Goal: Transaction & Acquisition: Purchase product/service

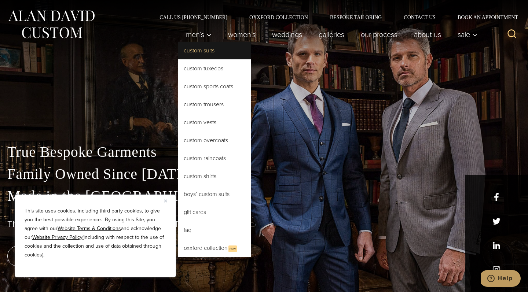
click at [196, 49] on link "Custom Suits" at bounding box center [214, 51] width 73 height 18
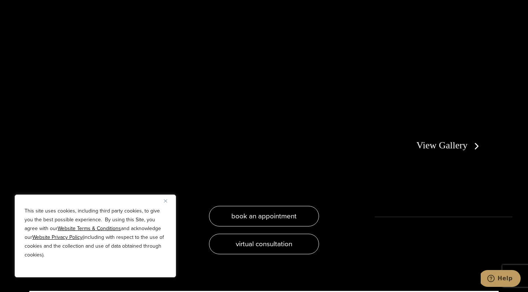
scroll to position [1423, 0]
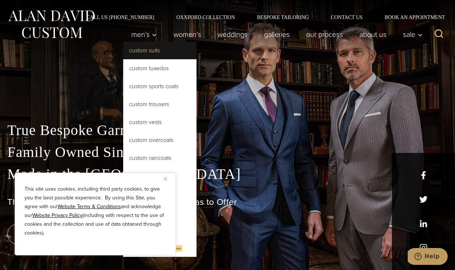
click at [139, 49] on link "Custom Suits" at bounding box center [159, 51] width 73 height 18
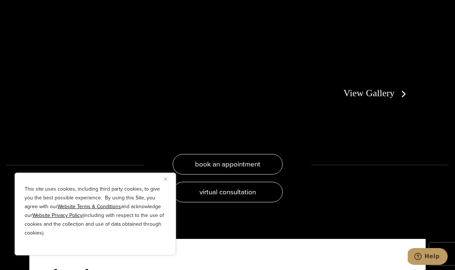
scroll to position [1366, 0]
